Goal: Task Accomplishment & Management: Manage account settings

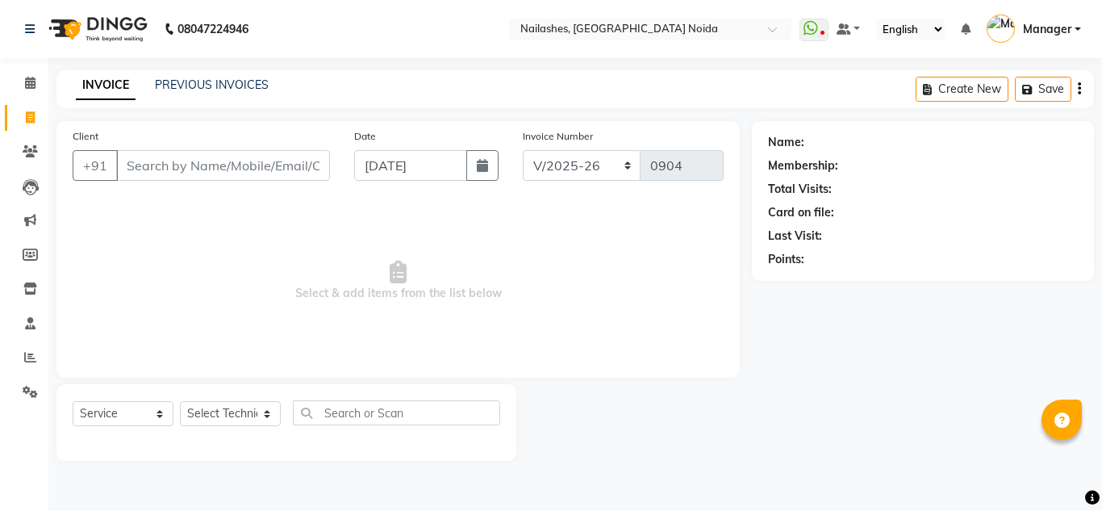
select select "6068"
select select "service"
click at [26, 401] on link "Settings" at bounding box center [24, 392] width 39 height 27
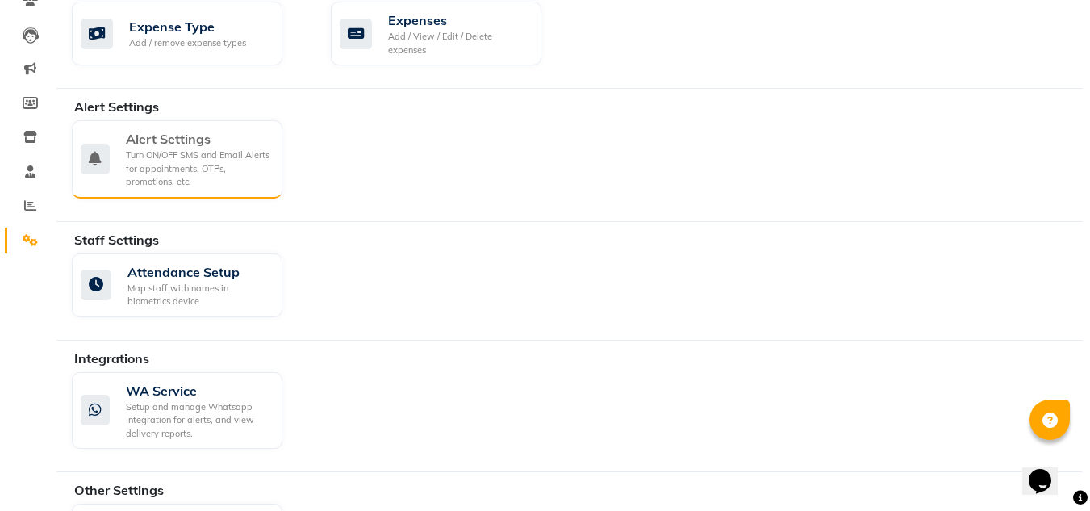
scroll to position [231, 0]
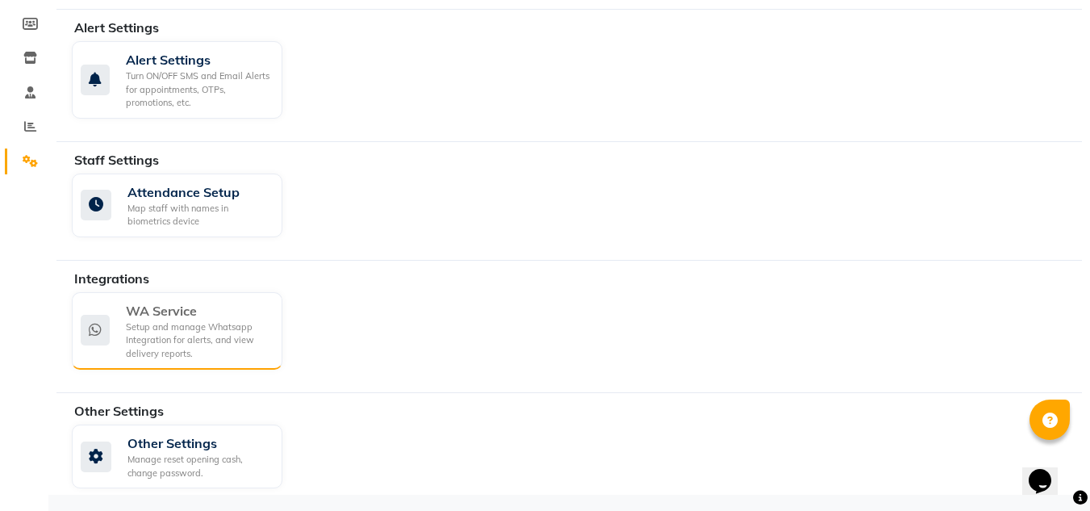
click at [174, 328] on div "Setup and manage Whatsapp Integration for alerts, and view delivery reports." at bounding box center [198, 340] width 144 height 40
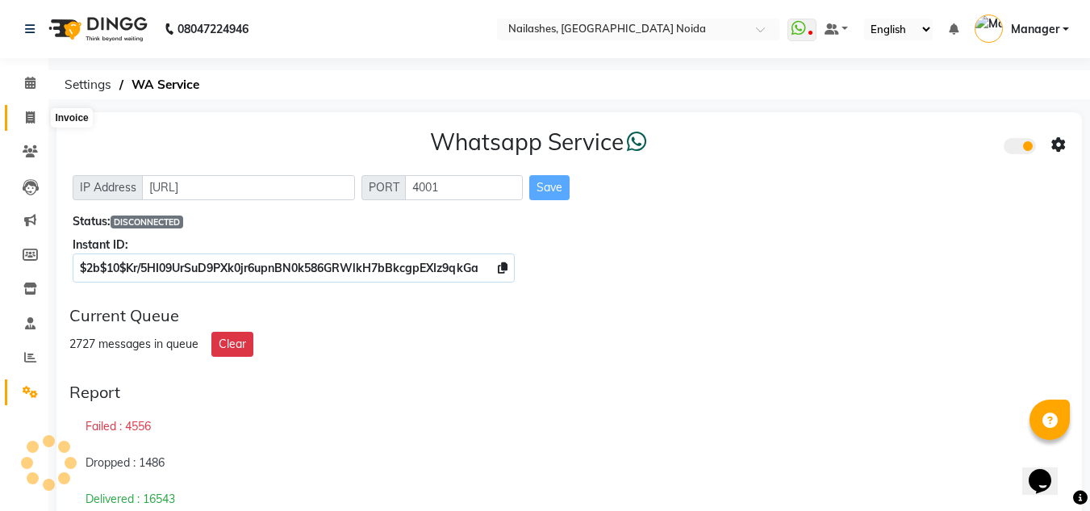
click at [37, 114] on span at bounding box center [30, 118] width 28 height 19
select select "service"
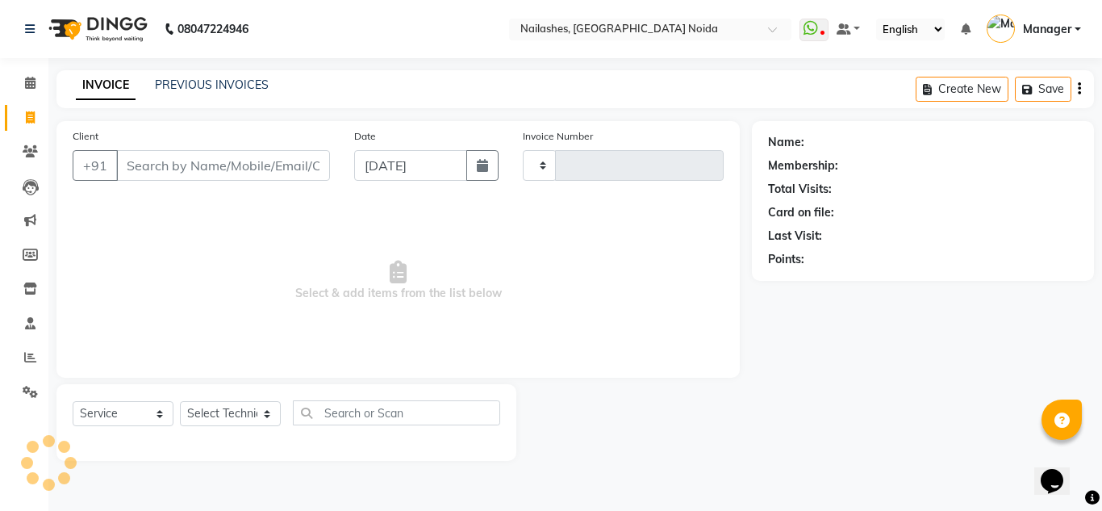
click at [182, 77] on div "PREVIOUS INVOICES" at bounding box center [212, 85] width 114 height 17
type input "0904"
select select "6068"
click at [186, 83] on link "PREVIOUS INVOICES" at bounding box center [212, 84] width 114 height 15
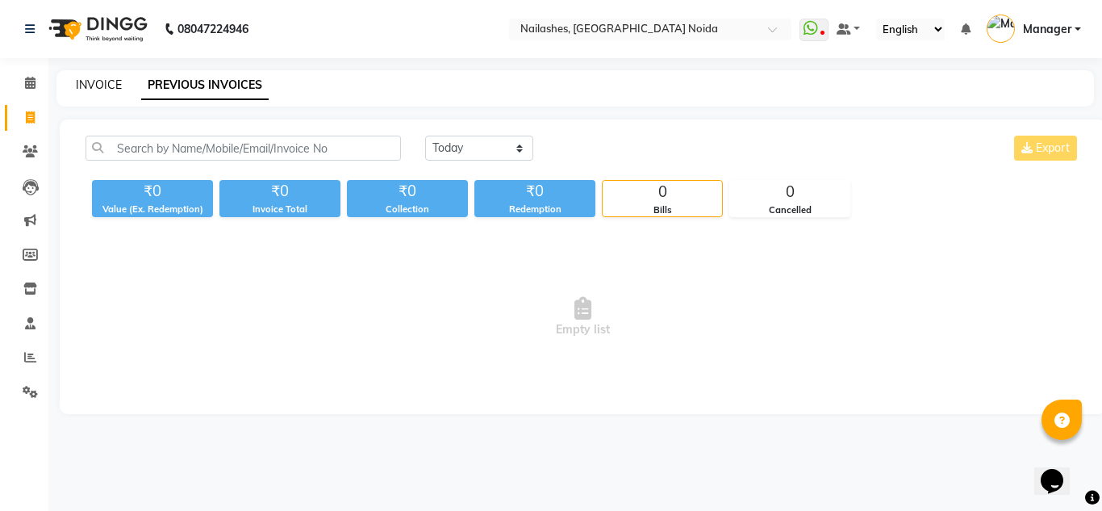
click at [92, 84] on link "INVOICE" at bounding box center [99, 84] width 46 height 15
select select "service"
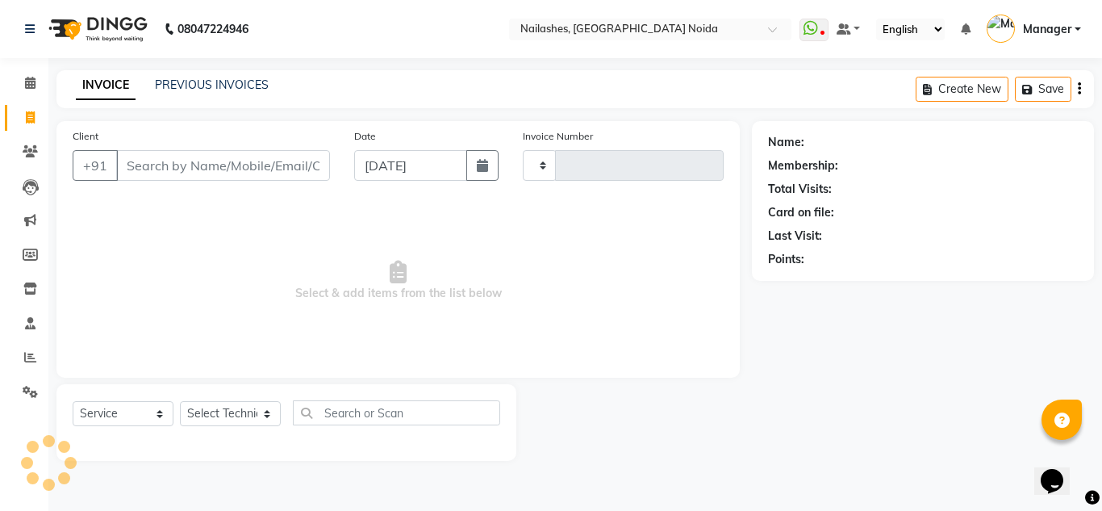
type input "0904"
select select "6068"
click at [211, 83] on link "PREVIOUS INVOICES" at bounding box center [212, 84] width 114 height 15
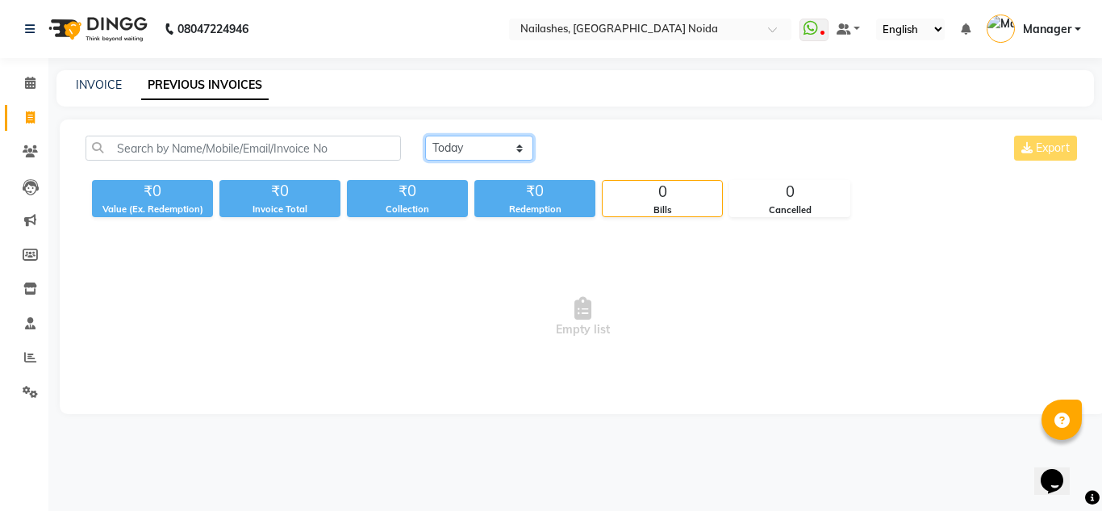
click at [467, 139] on select "Today Yesterday Custom Range" at bounding box center [479, 148] width 108 height 25
select select "range"
click at [425, 136] on select "Today Yesterday Custom Range" at bounding box center [479, 148] width 108 height 25
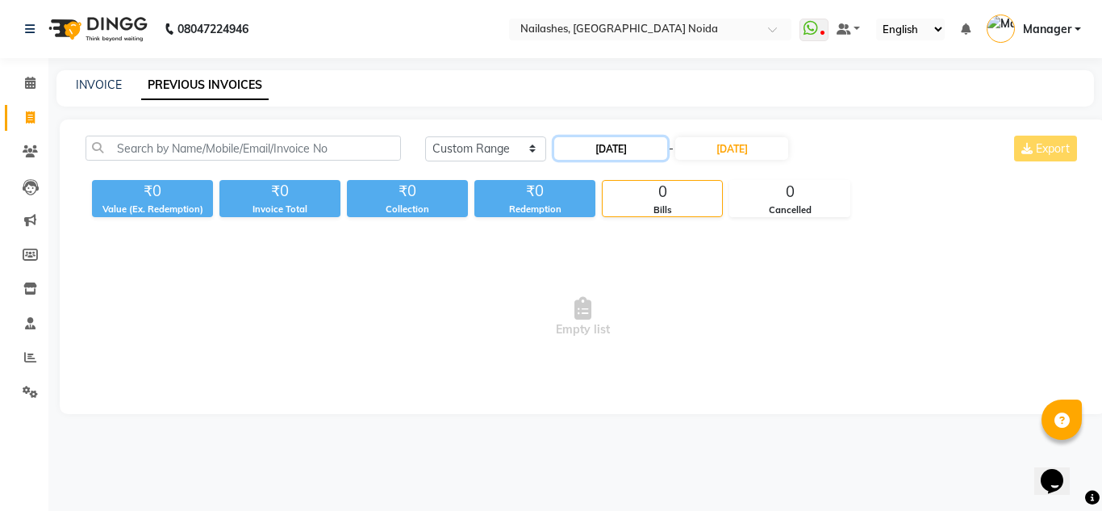
click at [596, 143] on input "04-09-2025" at bounding box center [610, 148] width 113 height 23
select select "9"
select select "2025"
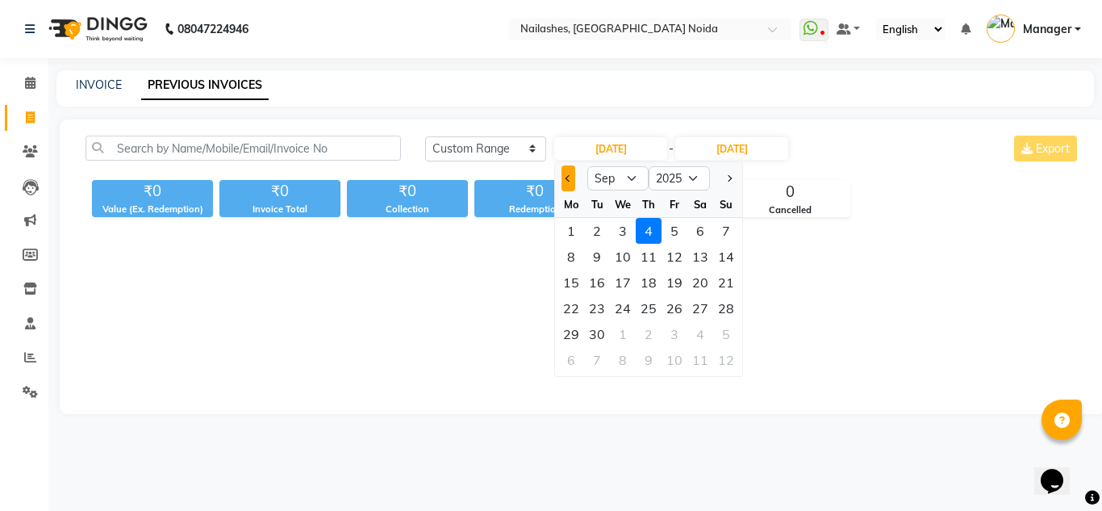
click at [562, 182] on button "Previous month" at bounding box center [569, 178] width 14 height 26
click at [564, 178] on button "Previous month" at bounding box center [569, 178] width 14 height 26
click at [566, 178] on span "Previous month" at bounding box center [569, 178] width 6 height 6
select select "6"
click at [696, 303] on div "21" at bounding box center [701, 308] width 26 height 26
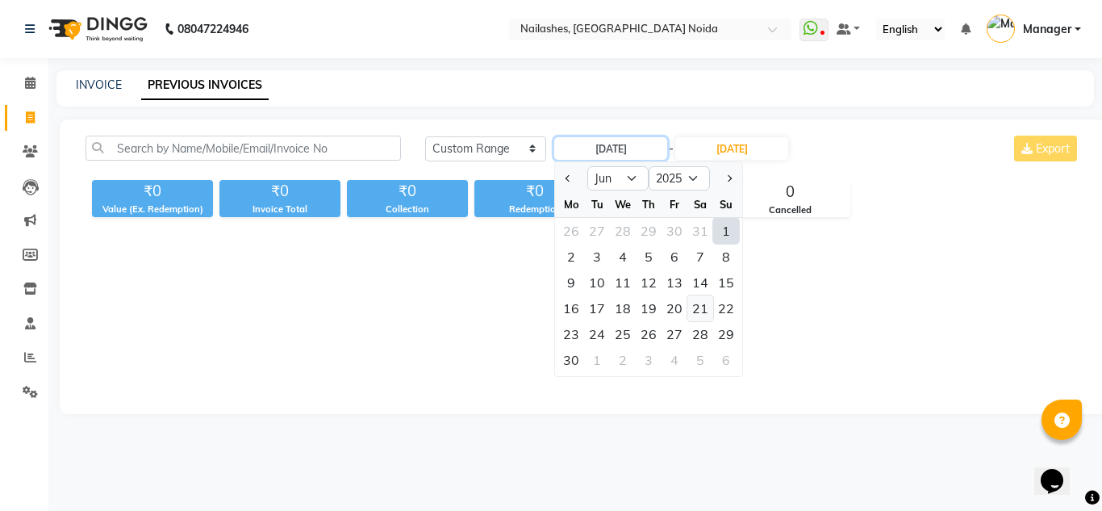
type input "21-06-2025"
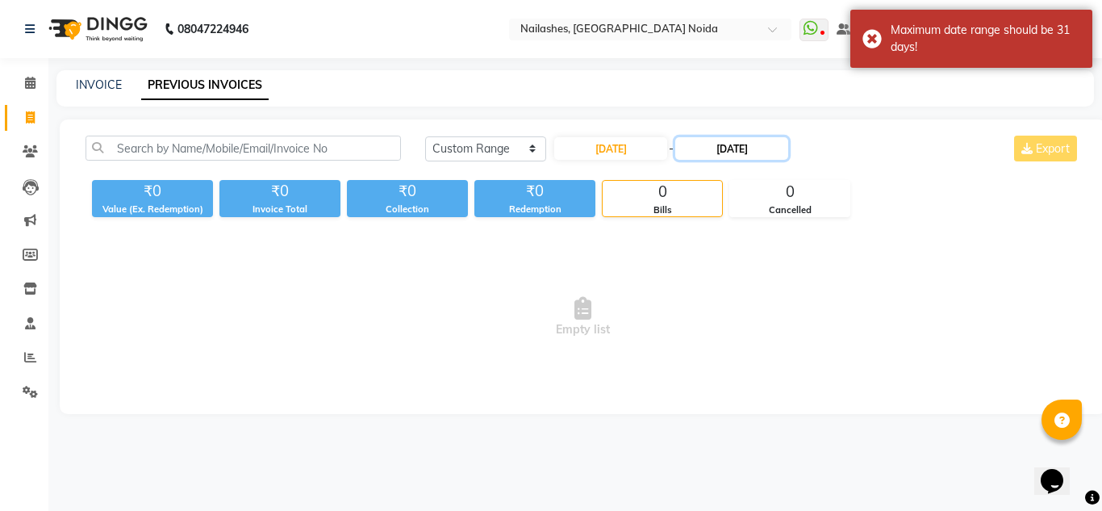
click at [713, 144] on input "04-09-2025" at bounding box center [731, 148] width 113 height 23
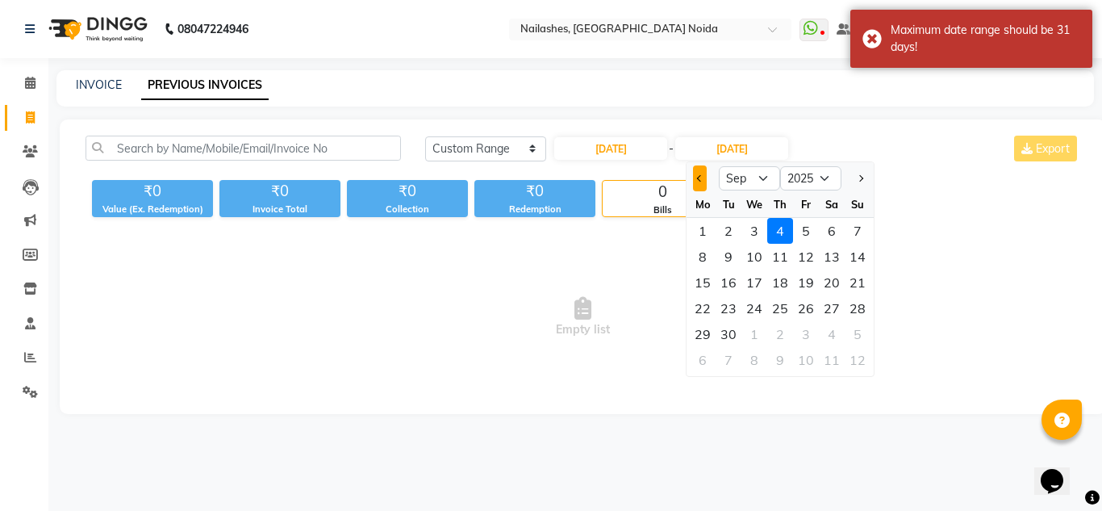
click at [700, 171] on button "Previous month" at bounding box center [700, 178] width 14 height 26
select select "6"
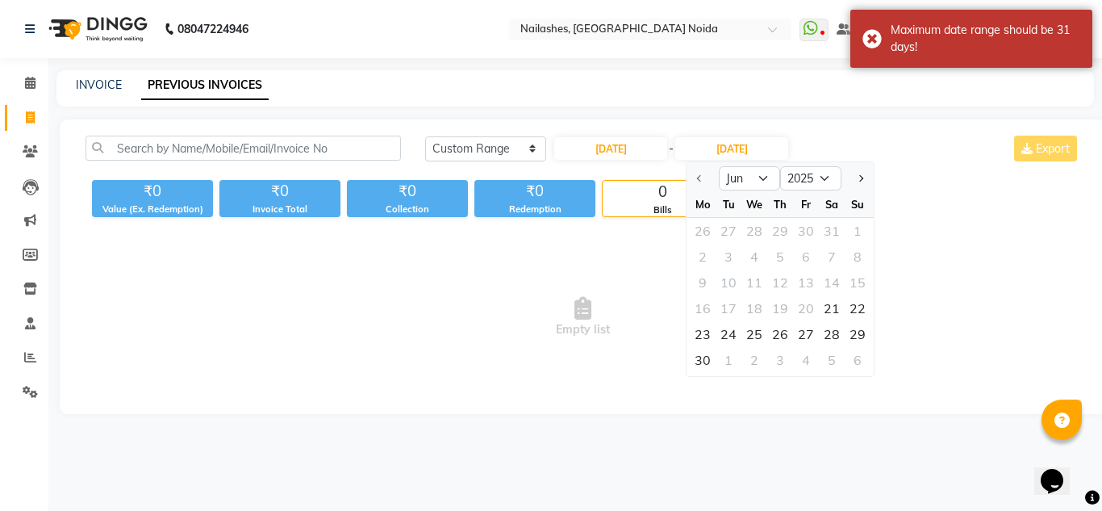
click at [700, 171] on div at bounding box center [703, 178] width 32 height 26
click at [822, 307] on div "21" at bounding box center [832, 308] width 26 height 26
type input "21-06-2025"
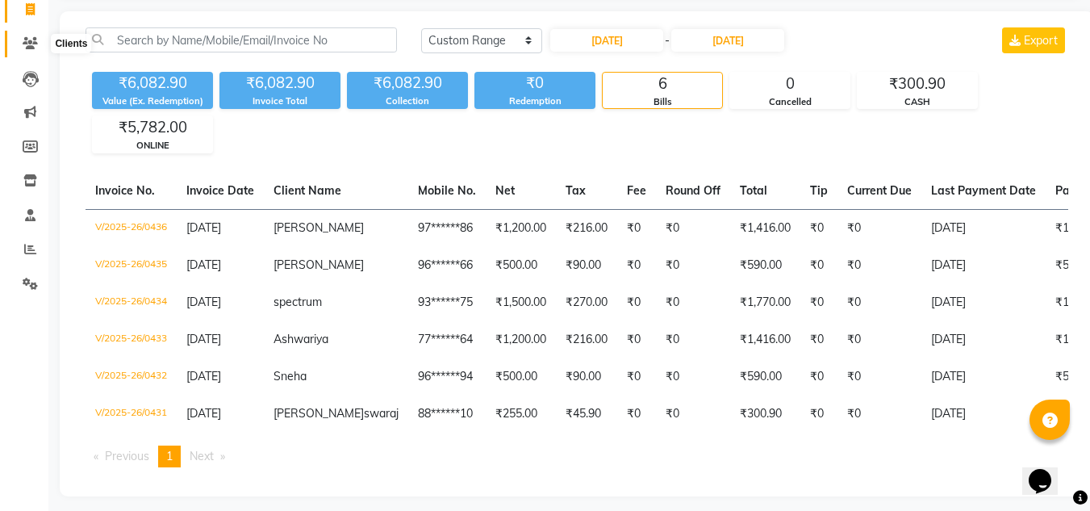
click at [27, 43] on icon at bounding box center [30, 43] width 15 height 12
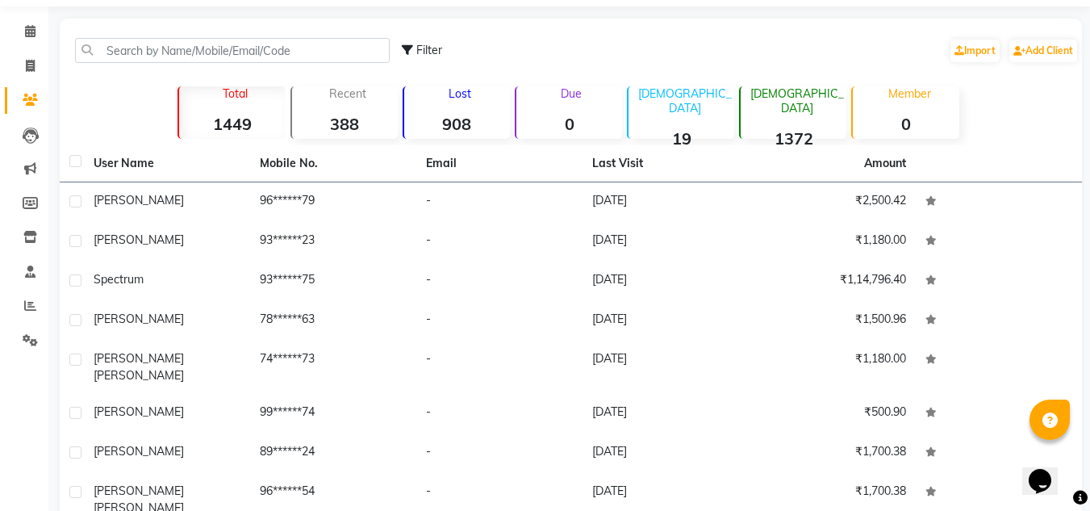
scroll to position [48, 0]
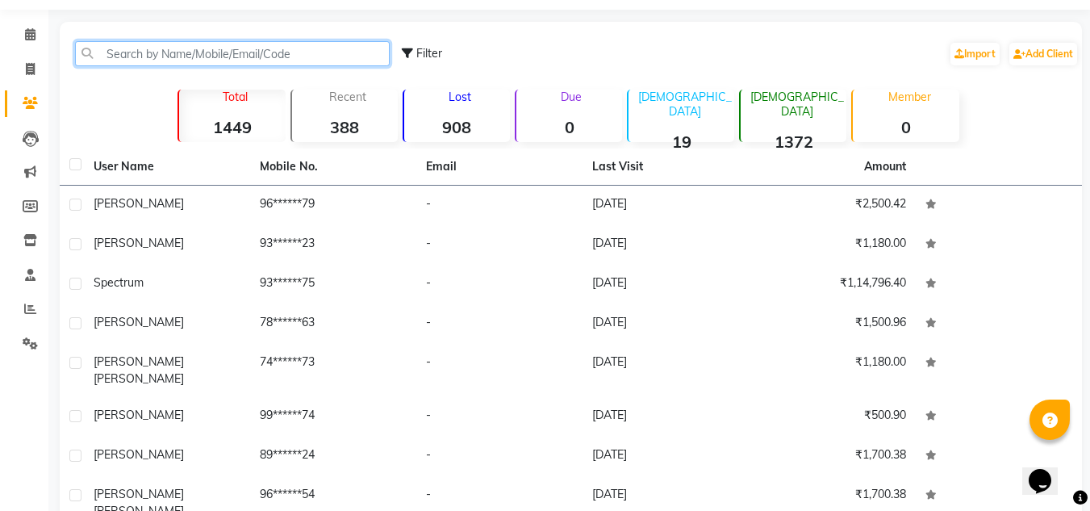
click at [215, 53] on input "text" at bounding box center [232, 53] width 315 height 25
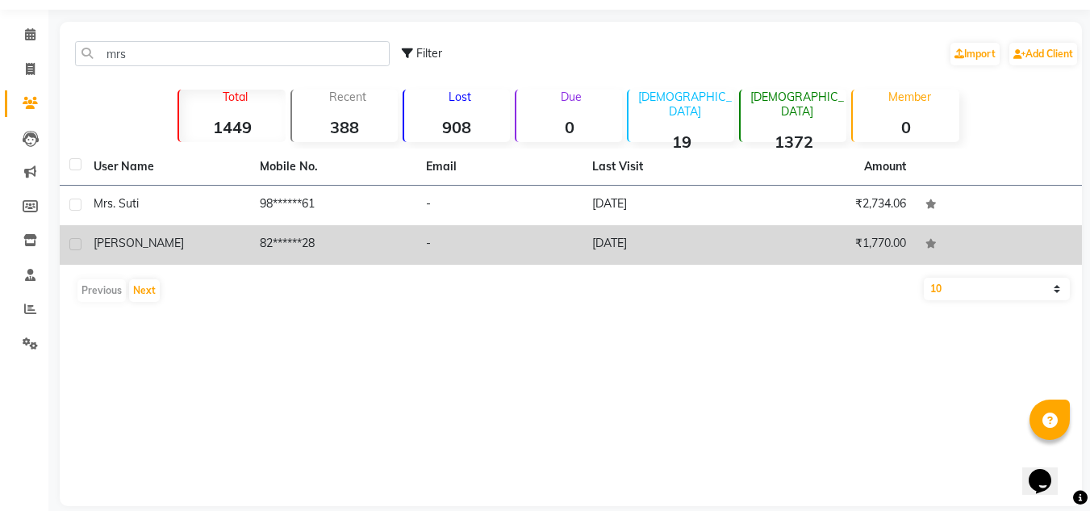
click at [132, 231] on td "Mrs. Gulati" at bounding box center [167, 245] width 166 height 40
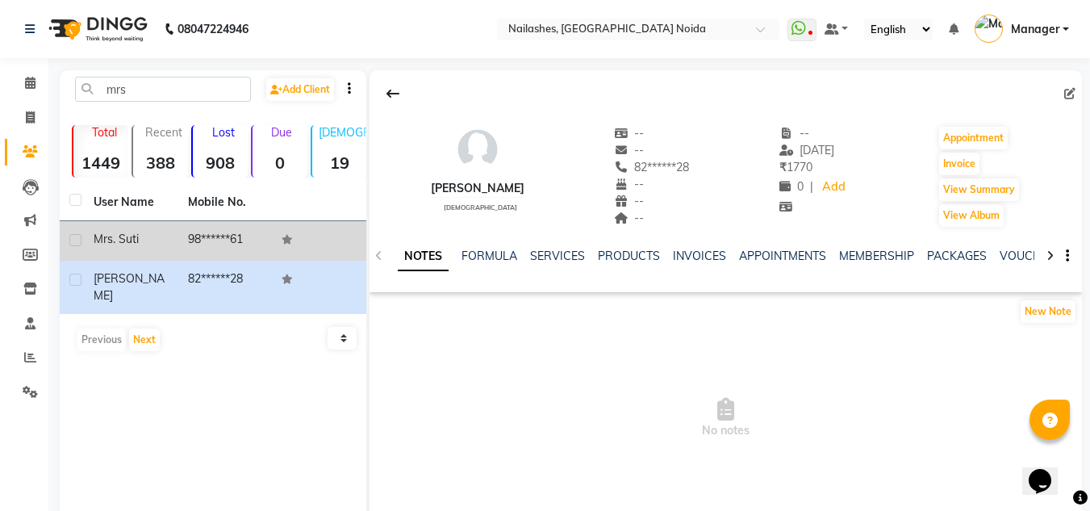
click at [186, 227] on td "98******61" at bounding box center [225, 241] width 94 height 40
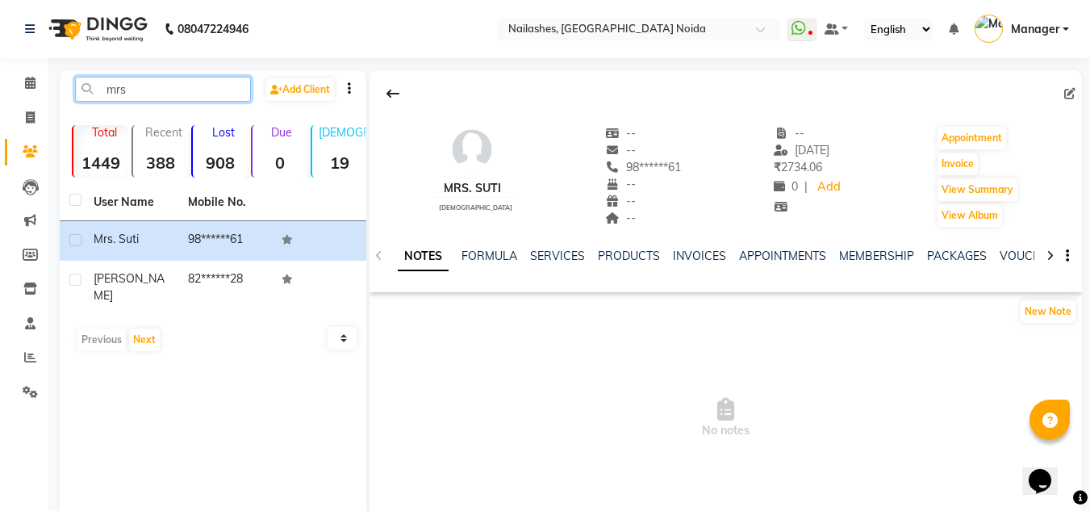
click at [179, 82] on input "mrs" at bounding box center [163, 89] width 176 height 25
type input "m"
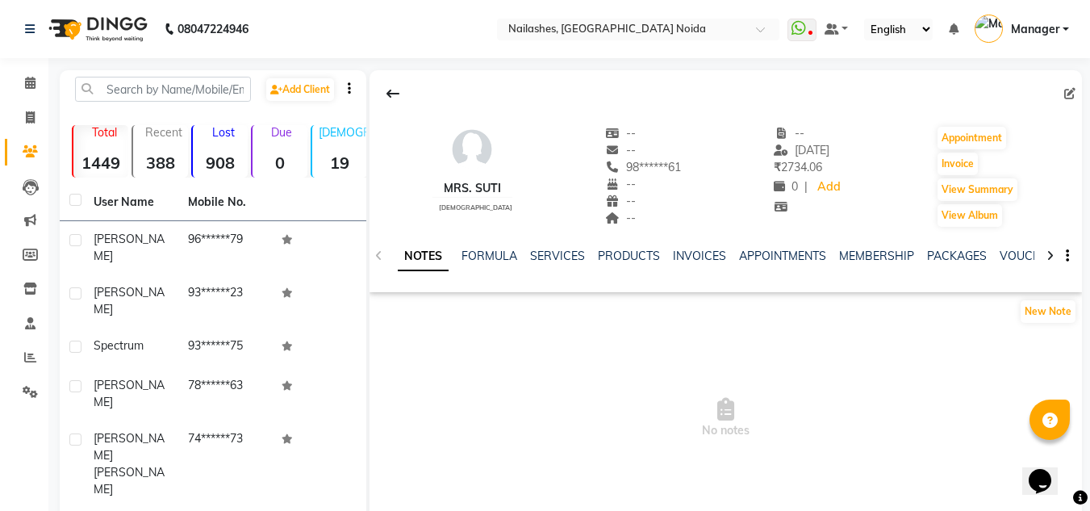
click at [234, 157] on strong "908" at bounding box center [220, 163] width 55 height 20
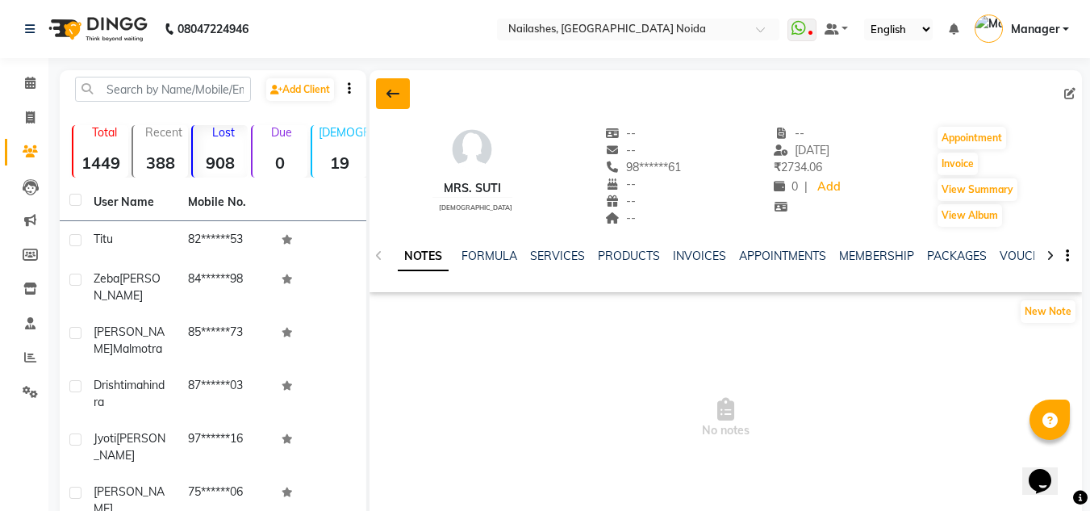
click at [395, 89] on icon at bounding box center [393, 93] width 13 height 13
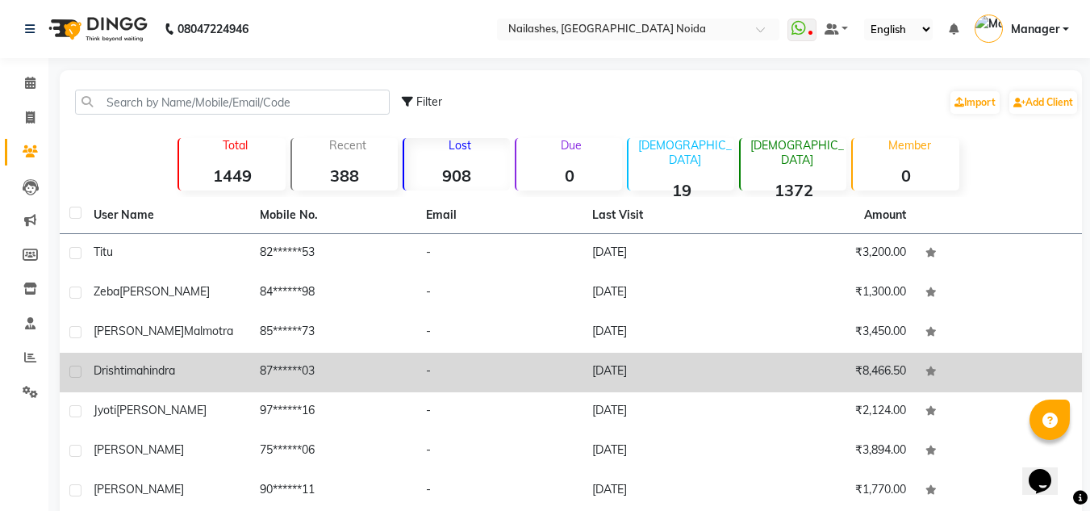
scroll to position [188, 0]
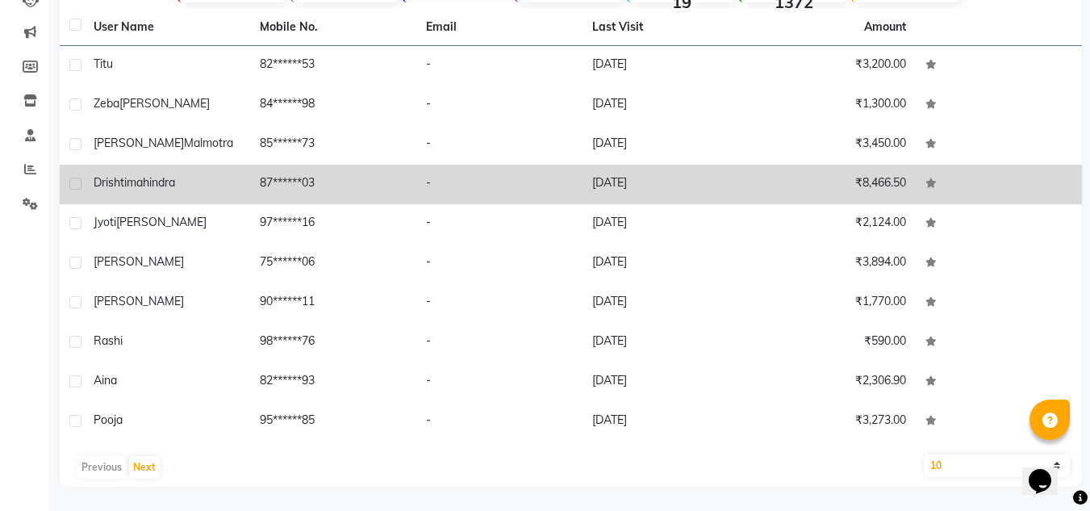
click at [330, 378] on td "82******93" at bounding box center [333, 382] width 166 height 40
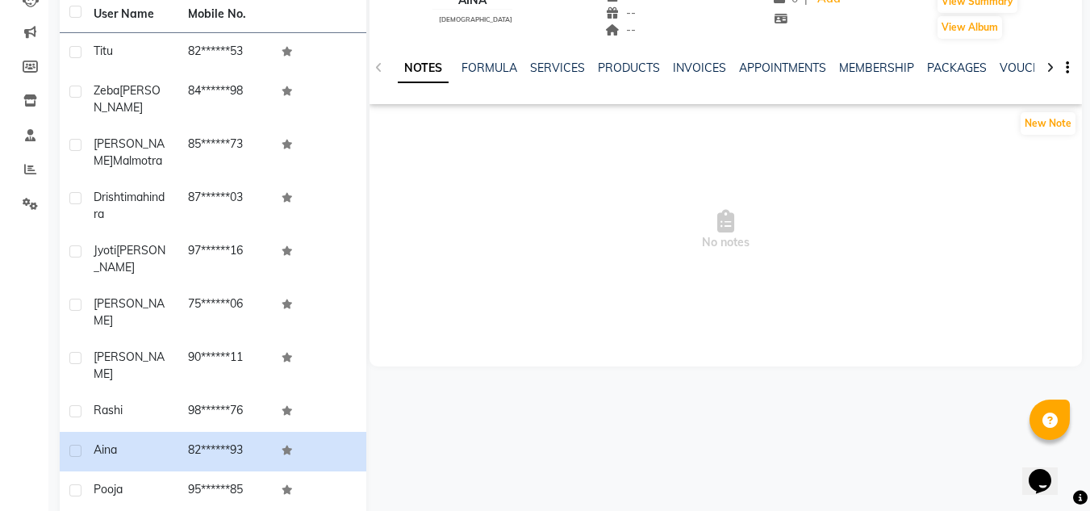
click at [650, 170] on span "No notes" at bounding box center [726, 229] width 713 height 161
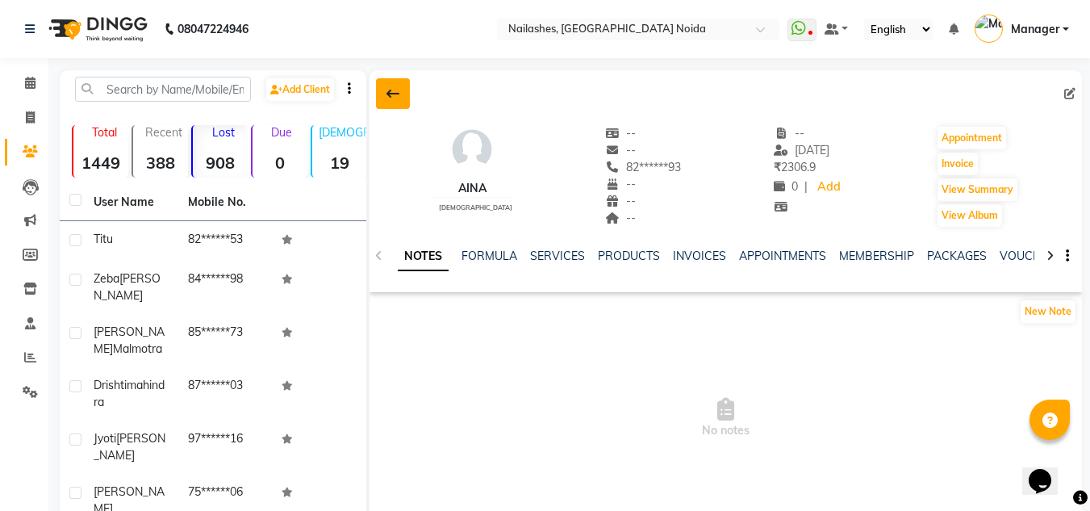
click at [397, 91] on icon at bounding box center [393, 93] width 13 height 13
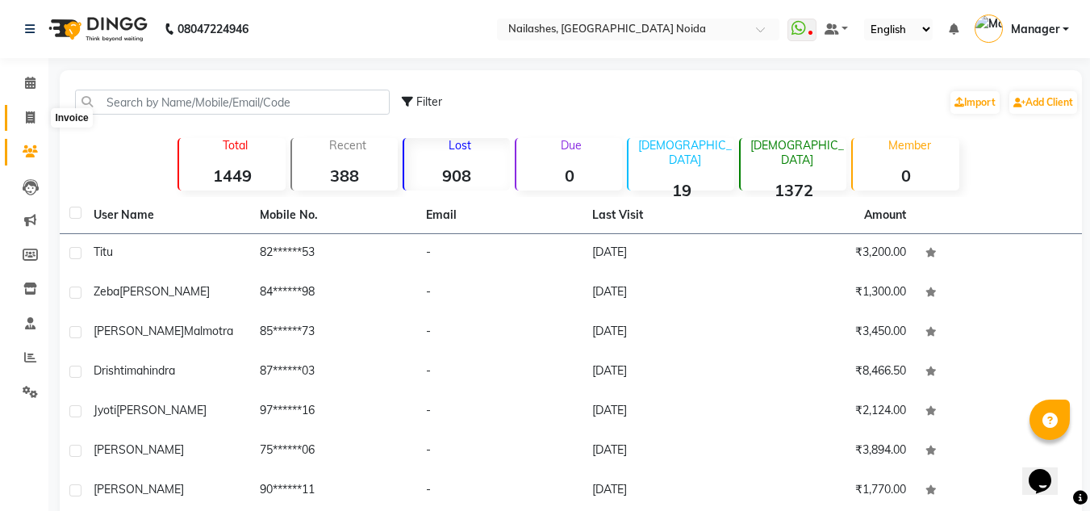
click at [23, 116] on span at bounding box center [30, 118] width 28 height 19
select select "service"
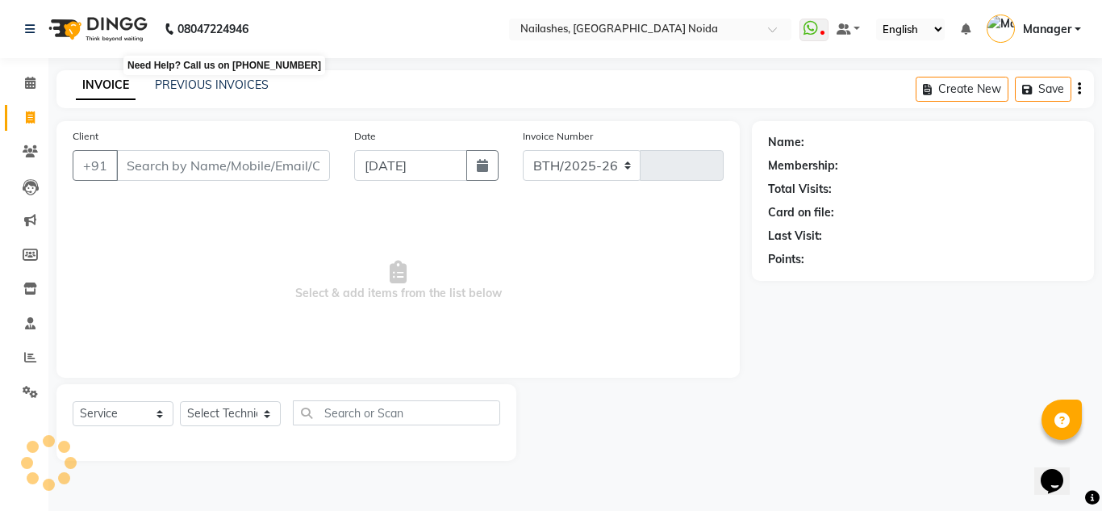
select select "6068"
type input "0904"
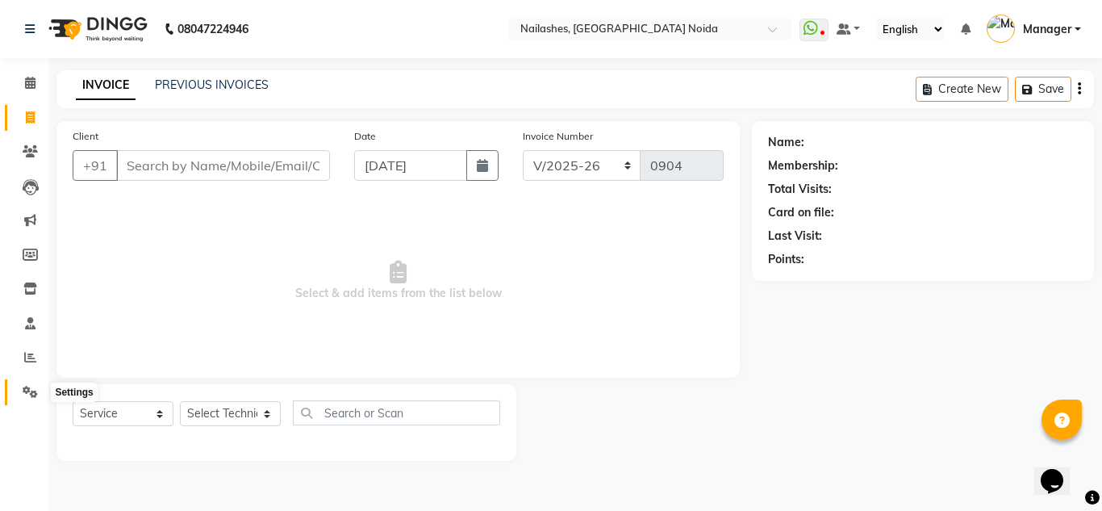
click at [31, 383] on span at bounding box center [30, 392] width 28 height 19
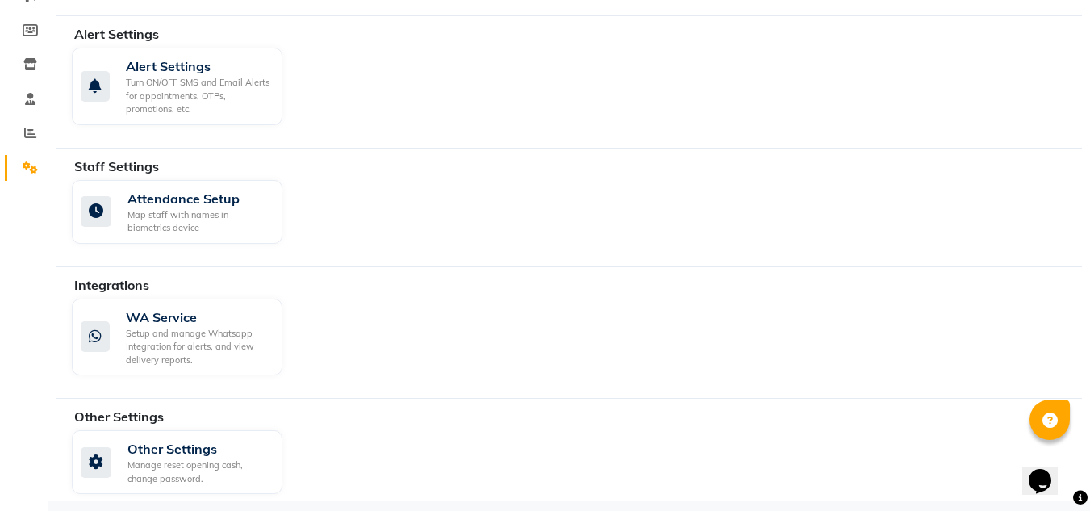
scroll to position [230, 0]
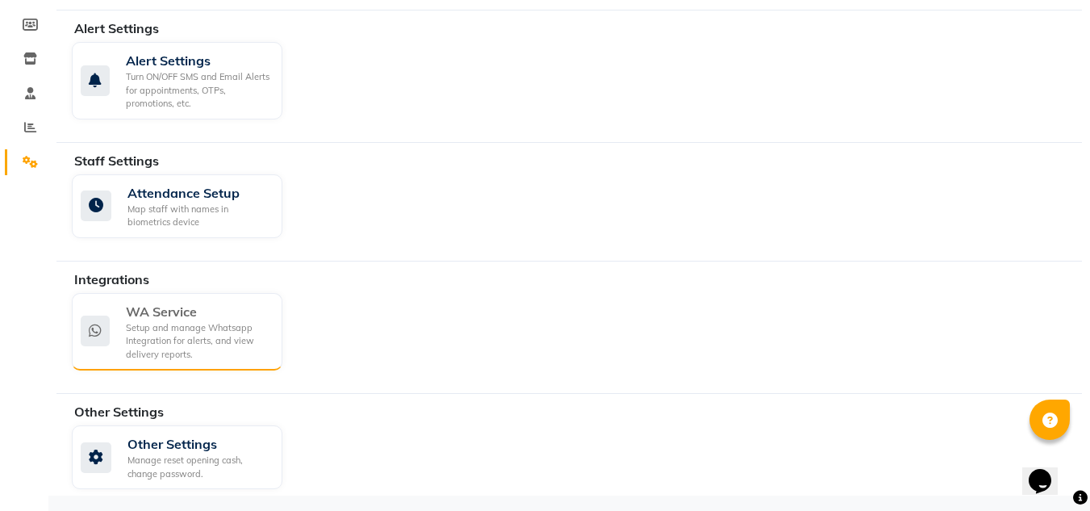
click at [253, 344] on div "Setup and manage Whatsapp Integration for alerts, and view delivery reports." at bounding box center [198, 341] width 144 height 40
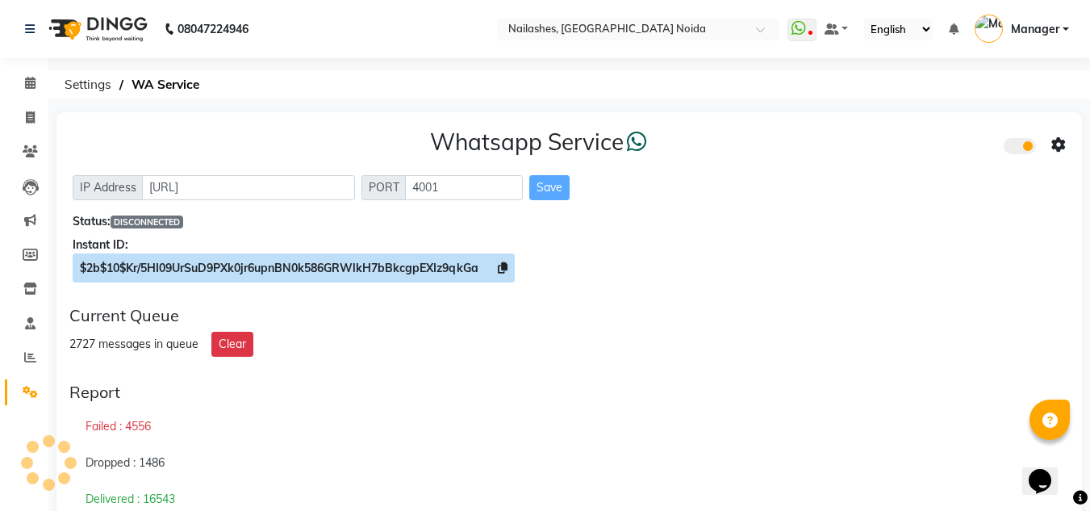
click at [507, 269] on icon at bounding box center [503, 267] width 10 height 11
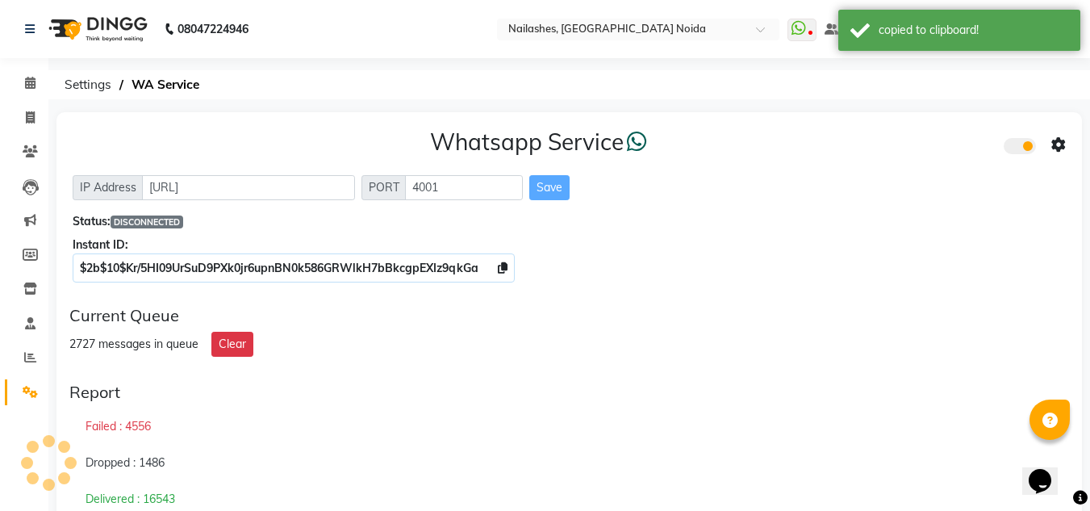
click at [1056, 147] on icon at bounding box center [1058, 145] width 15 height 15
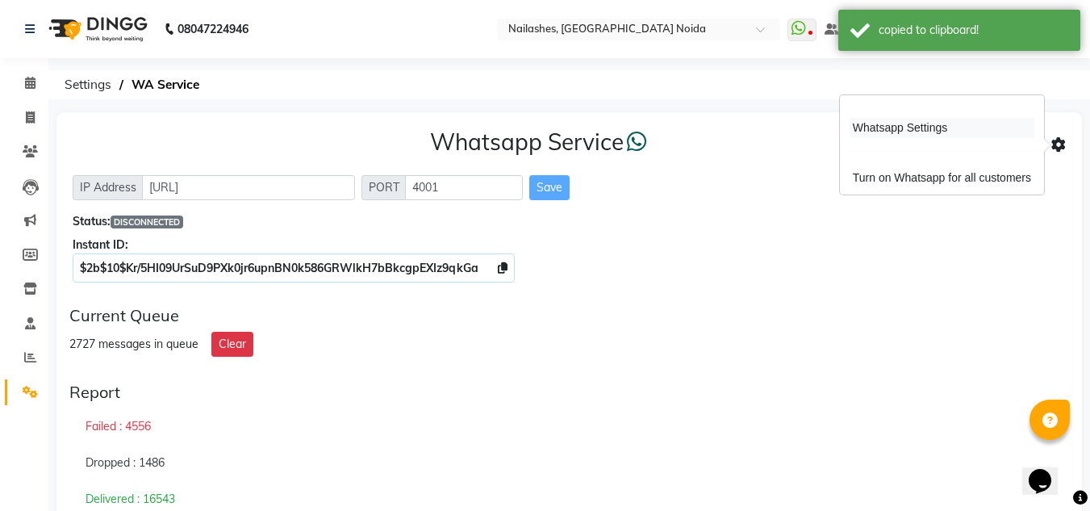
click at [926, 130] on div "Whatsapp Settings" at bounding box center [942, 128] width 185 height 20
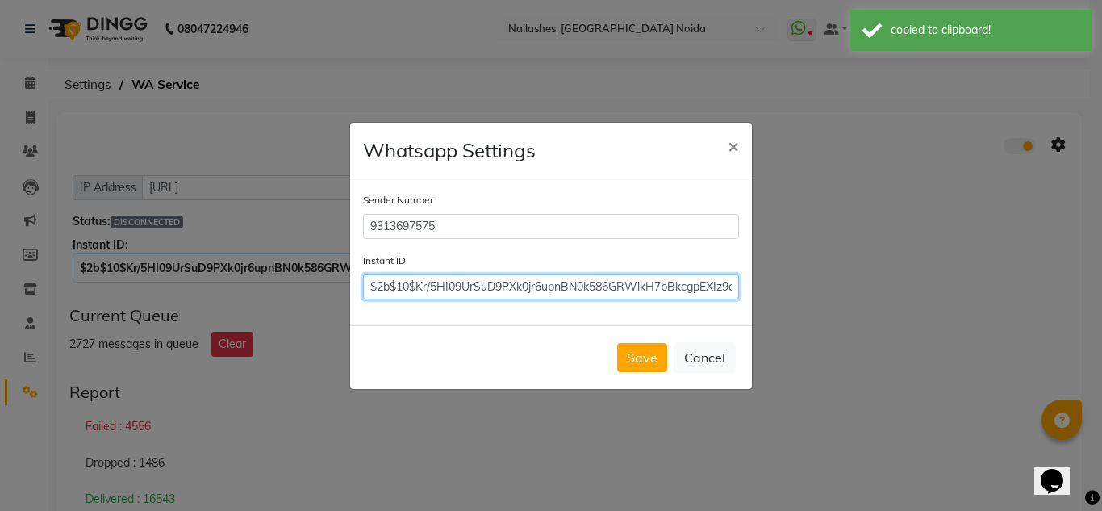
click at [678, 284] on input "$2b$10$Kr/5HI09UrSuD9PXk0jr6upnBN0k586GRWlkH7bBkcgpEXIz9qkGa" at bounding box center [551, 286] width 376 height 25
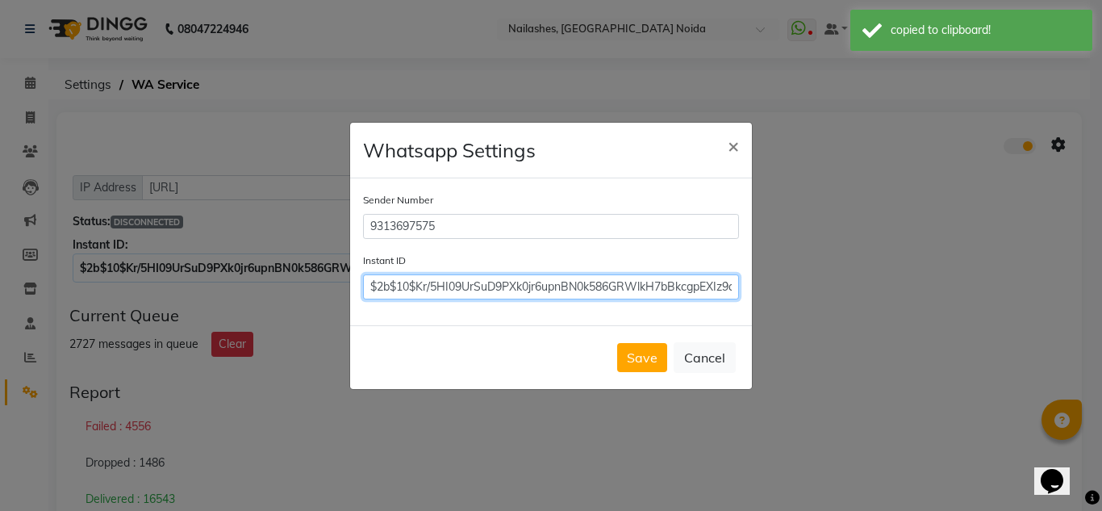
click at [678, 284] on input "$2b$10$Kr/5HI09UrSuD9PXk0jr6upnBN0k586GRWlkH7bBkcgpEXIz9qkGa" at bounding box center [551, 286] width 376 height 25
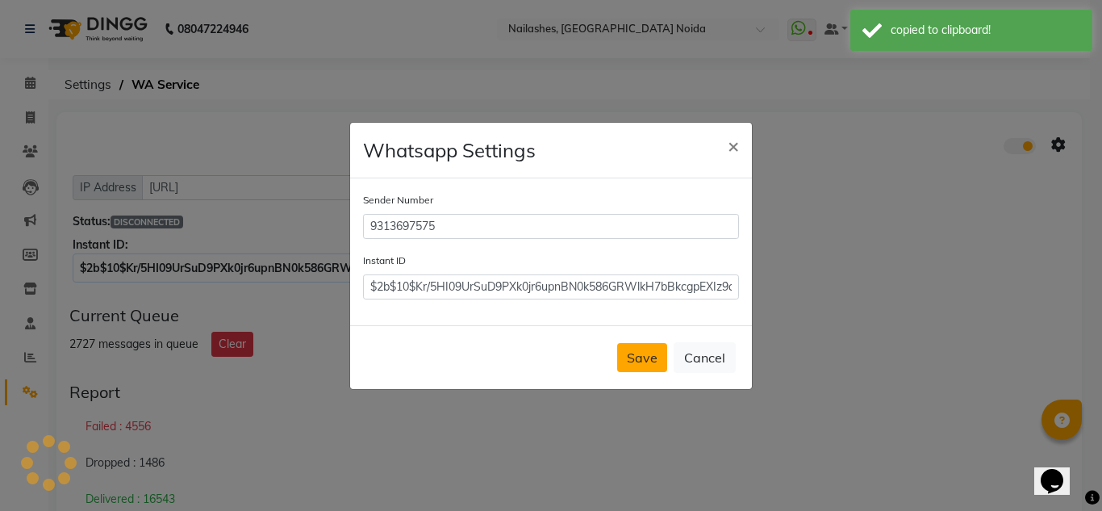
click at [650, 352] on button "Save" at bounding box center [642, 357] width 50 height 29
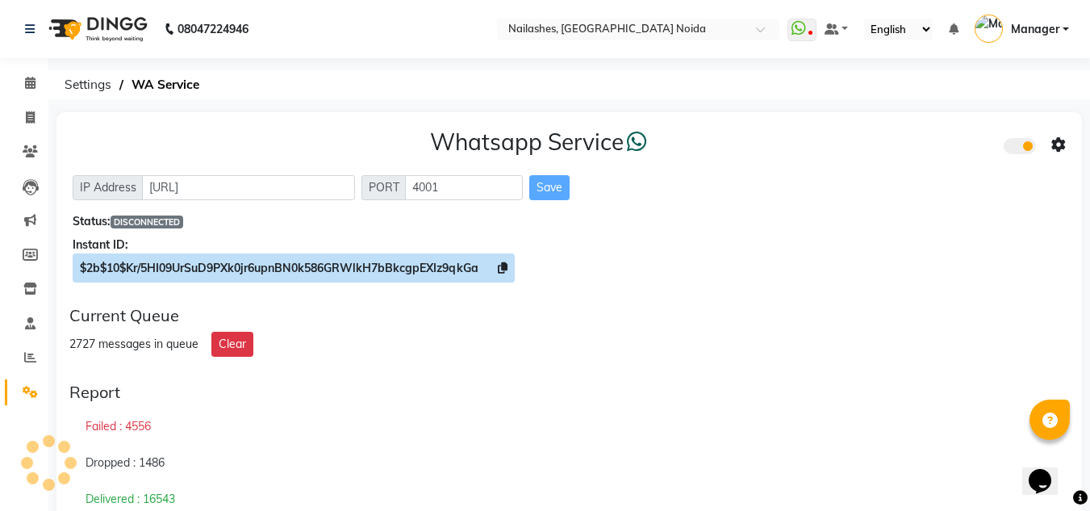
click at [505, 273] on icon at bounding box center [503, 267] width 10 height 11
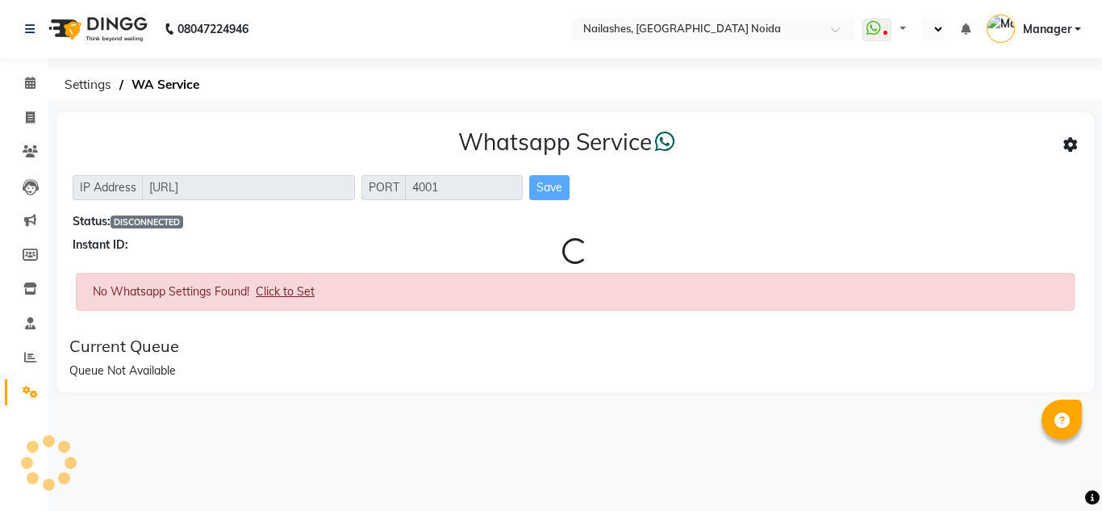
select select "en"
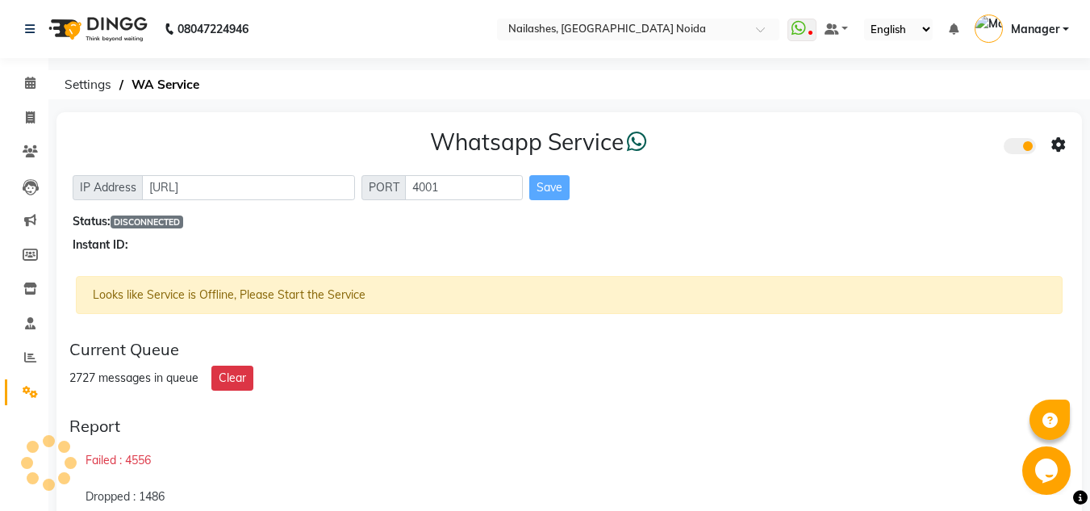
click at [485, 361] on div "Current Queue 2727 messages in queue Clear" at bounding box center [569, 365] width 1013 height 64
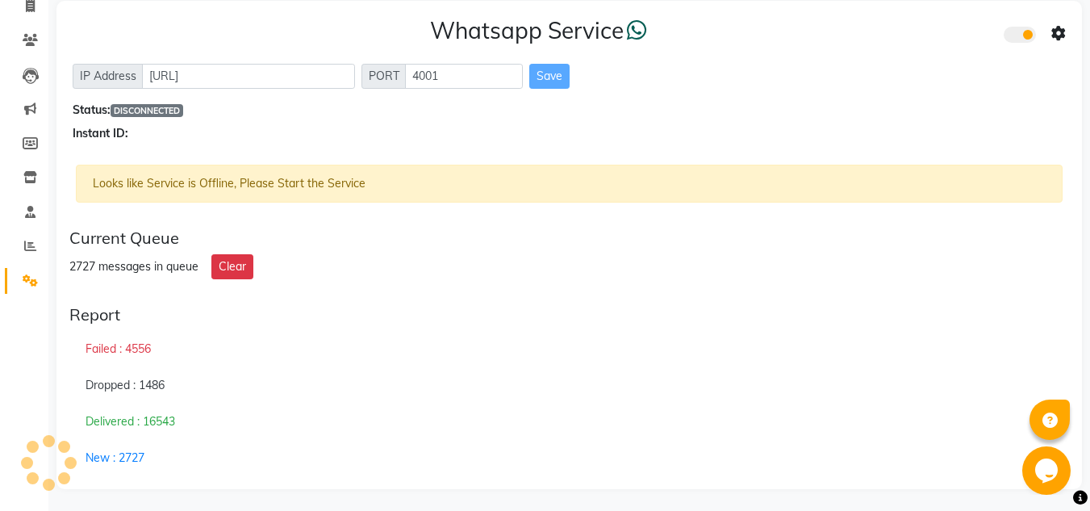
scroll to position [114, 0]
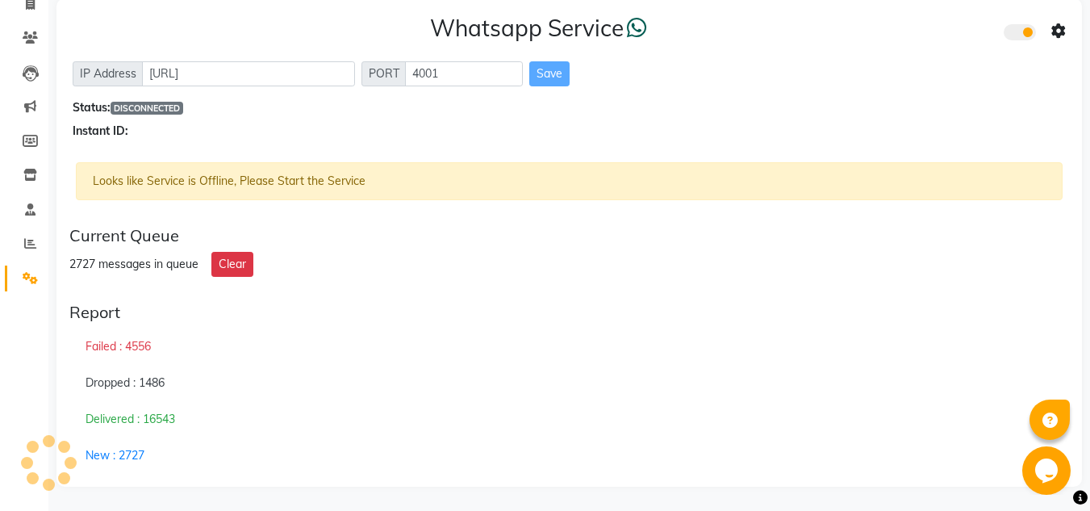
drag, startPoint x: 522, startPoint y: 500, endPoint x: 797, endPoint y: 455, distance: 278.9
click at [797, 455] on div "New : 2727" at bounding box center [569, 455] width 1000 height 36
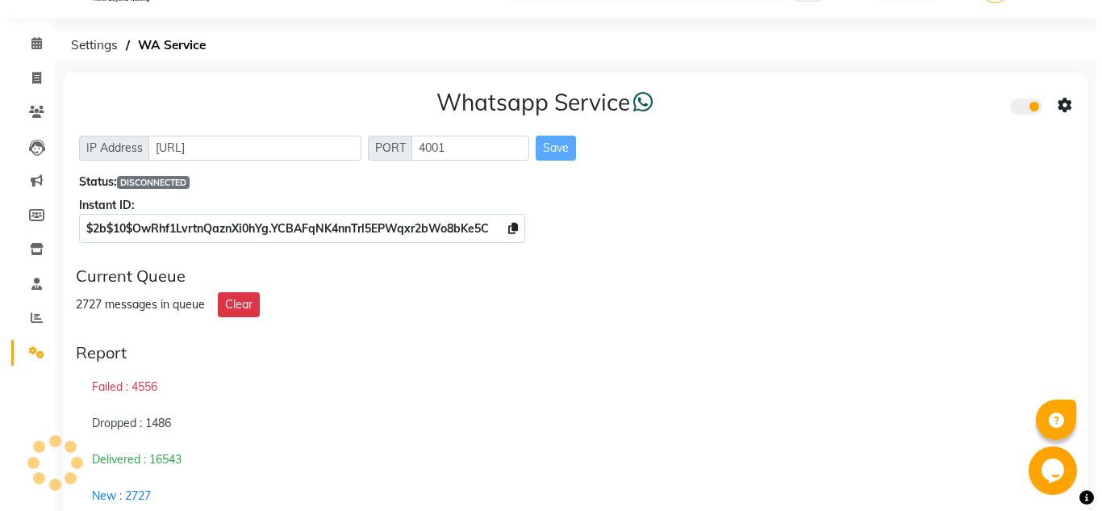
scroll to position [0, 0]
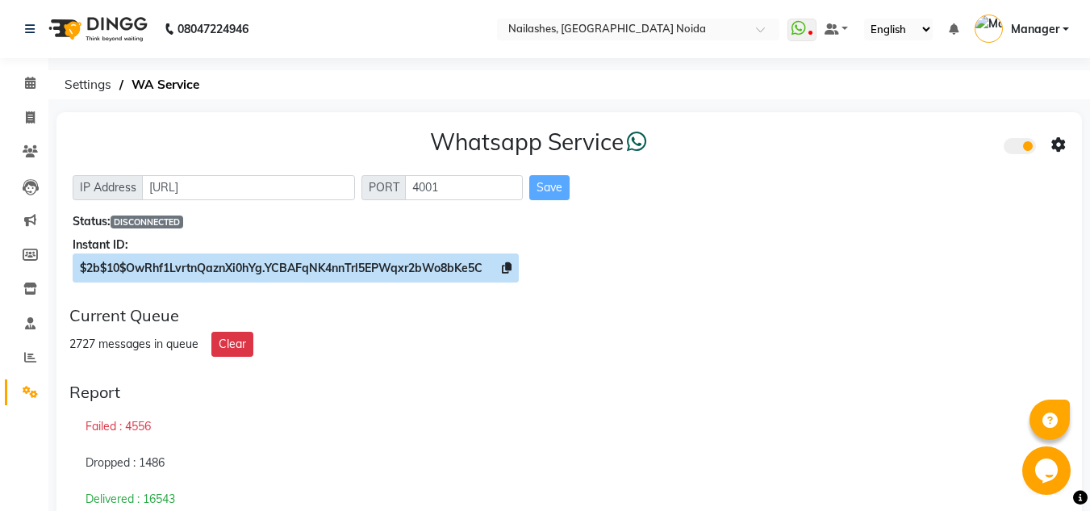
click at [512, 267] on icon at bounding box center [507, 267] width 10 height 11
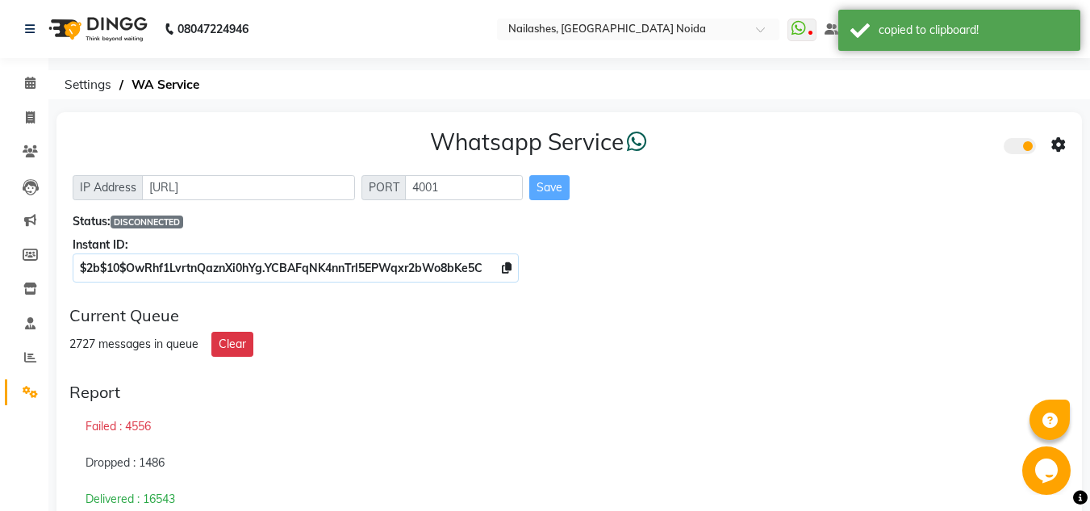
click at [1064, 144] on icon at bounding box center [1058, 145] width 15 height 15
click at [959, 128] on div "Whatsapp Settings" at bounding box center [942, 128] width 185 height 20
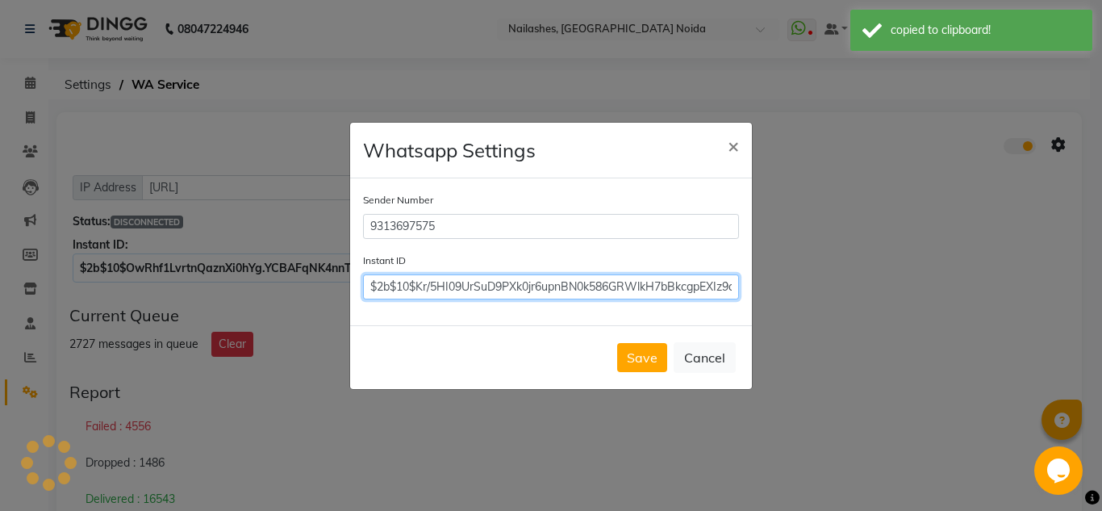
click at [597, 289] on input "$2b$10$Kr/5HI09UrSuD9PXk0jr6upnBN0k586GRWlkH7bBkcgpEXIz9qkGa" at bounding box center [551, 286] width 376 height 25
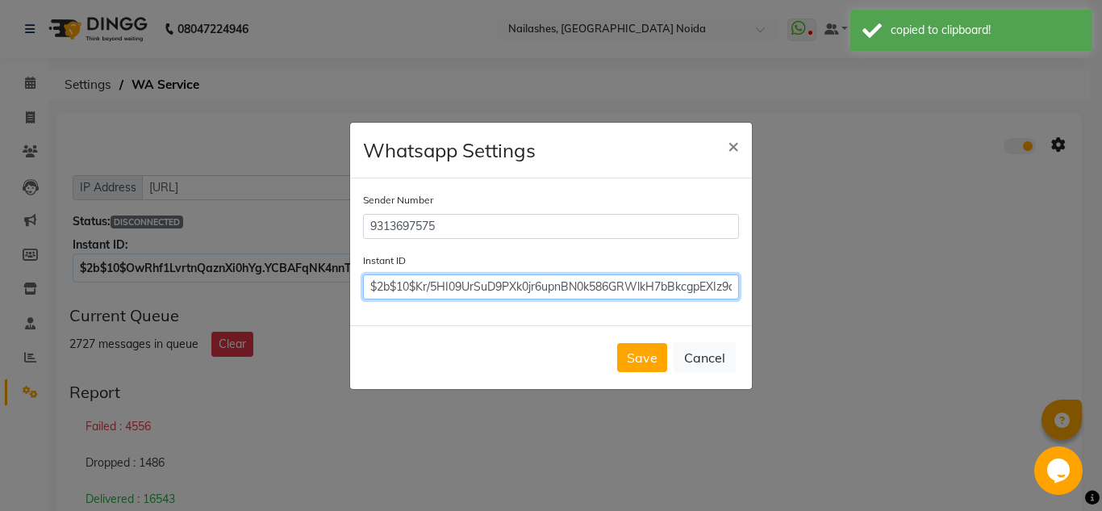
click at [597, 289] on input "$2b$10$Kr/5HI09UrSuD9PXk0jr6upnBN0k586GRWlkH7bBkcgpEXIz9qkGa" at bounding box center [551, 286] width 376 height 25
paste input "OwRhf1LvrtnQaznXi0hYg.YCBAFqNK4nnTrl5EPWqxr2bWo8bKe5C"
type input "$2b$10$OwRhf1LvrtnQaznXi0hYg.YCBAFqNK4nnTrl5EPWqxr2bWo8bKe5C"
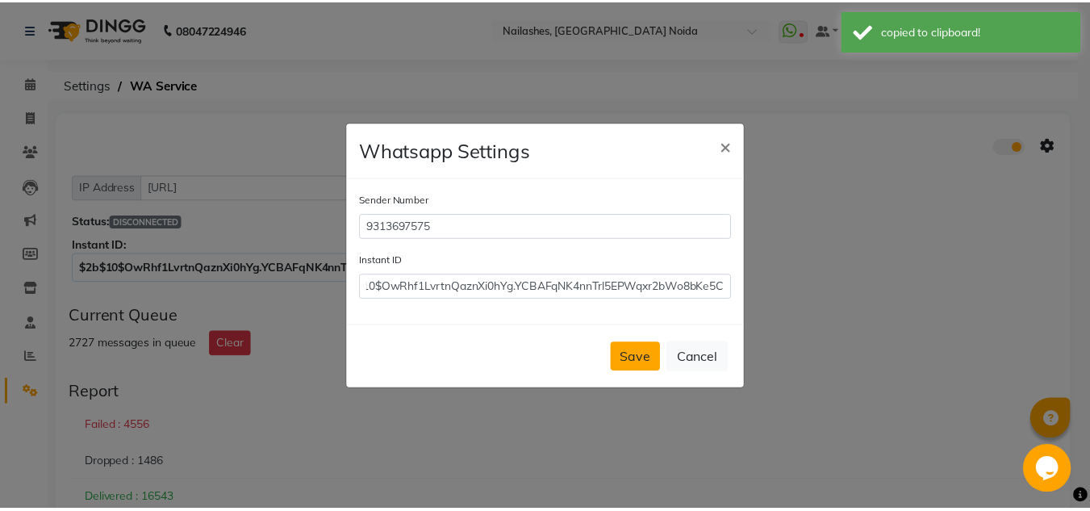
scroll to position [0, 0]
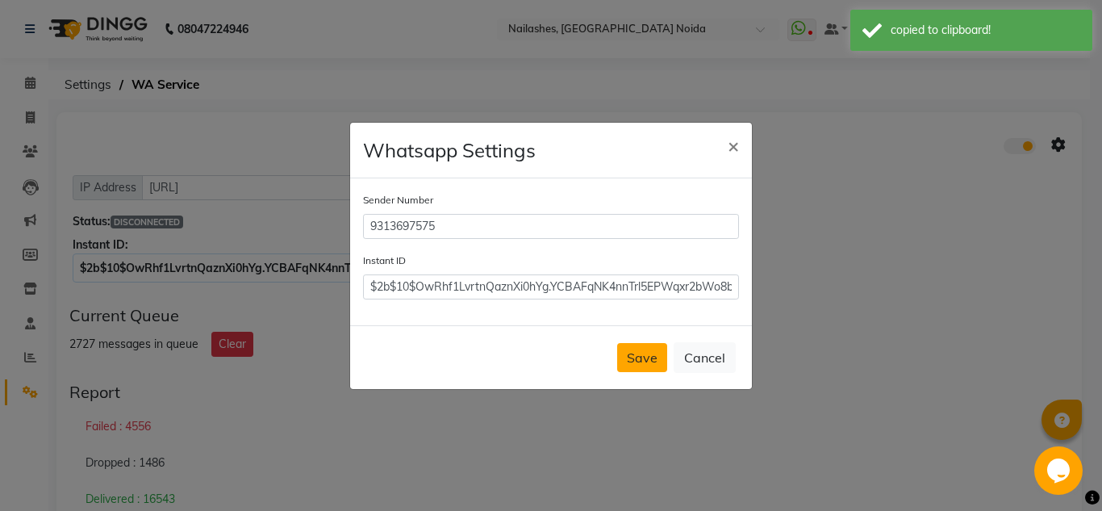
click at [639, 349] on button "Save" at bounding box center [642, 357] width 50 height 29
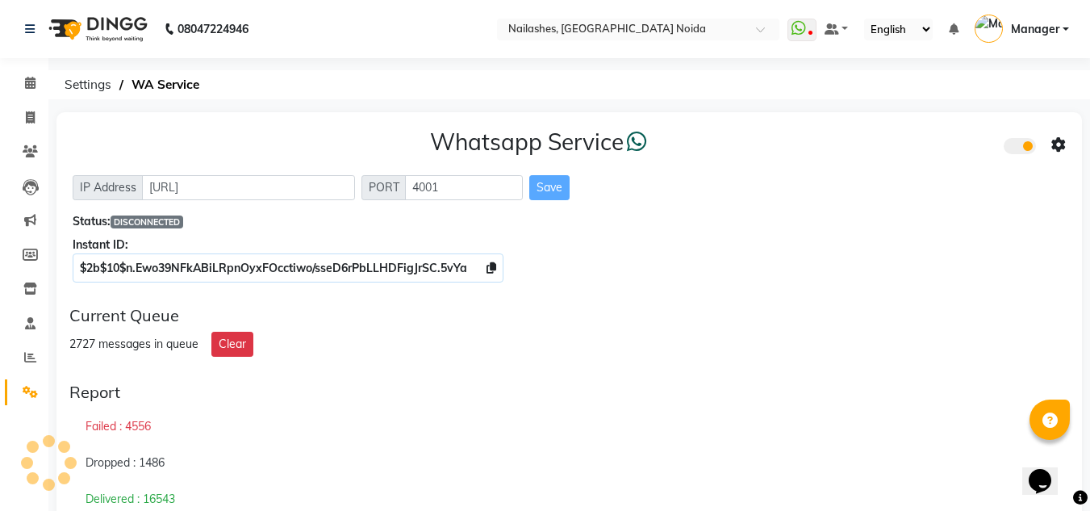
click at [466, 357] on div "Current Queue 2727 messages in queue Clear" at bounding box center [569, 331] width 1013 height 64
